Goal: Information Seeking & Learning: Check status

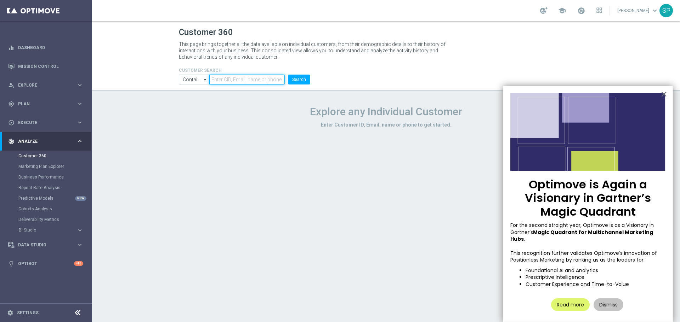
paste input "1024937"
click at [300, 78] on button "Search" at bounding box center [299, 80] width 22 height 10
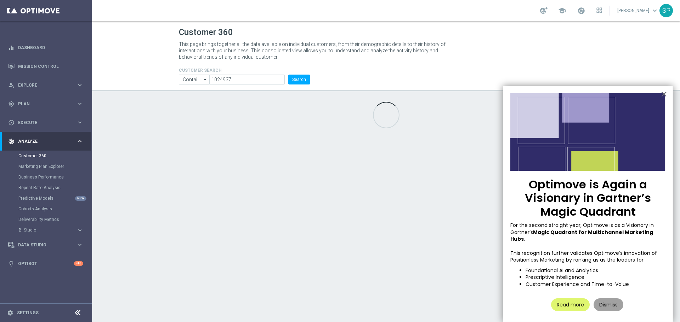
click at [617, 299] on button "Dismiss" at bounding box center [608, 305] width 30 height 13
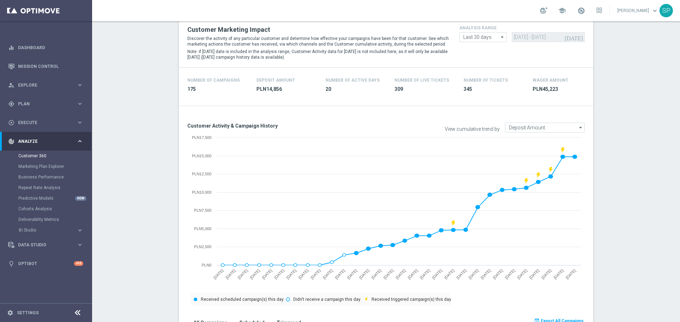
scroll to position [23, 0]
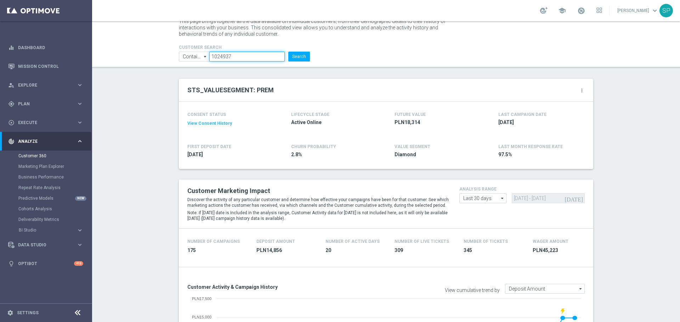
click at [215, 59] on input "1024937" at bounding box center [246, 57] width 75 height 10
paste input "2503179"
type input "2503179"
click at [288, 52] on button "Search" at bounding box center [299, 57] width 22 height 10
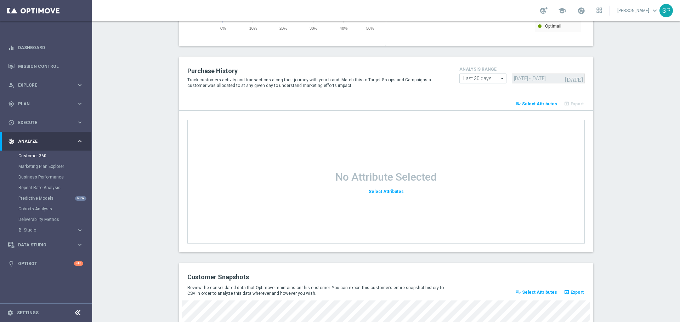
scroll to position [908, 0]
